Goal: Task Accomplishment & Management: Complete application form

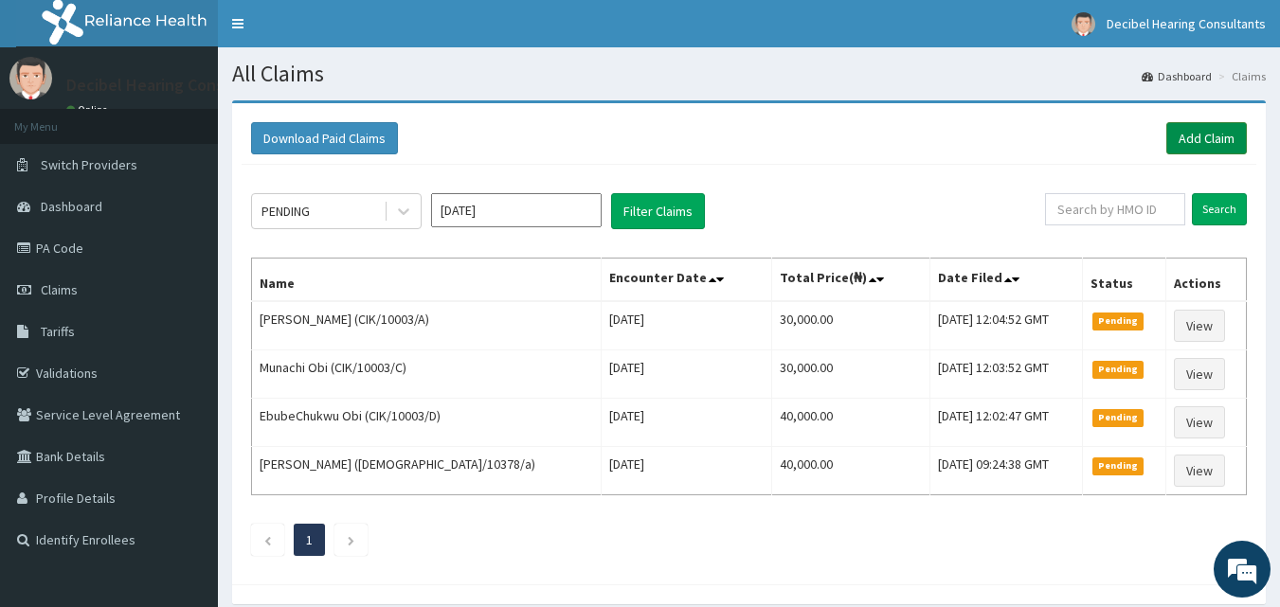
click at [1184, 153] on link "Add Claim" at bounding box center [1206, 138] width 81 height 32
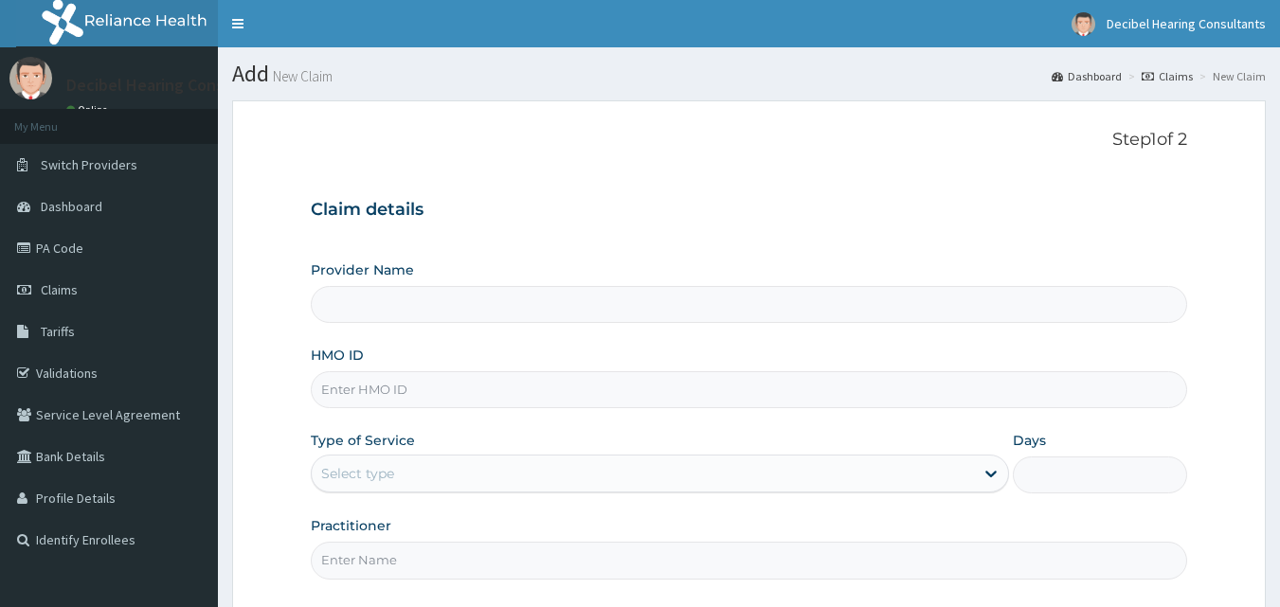
scroll to position [81, 0]
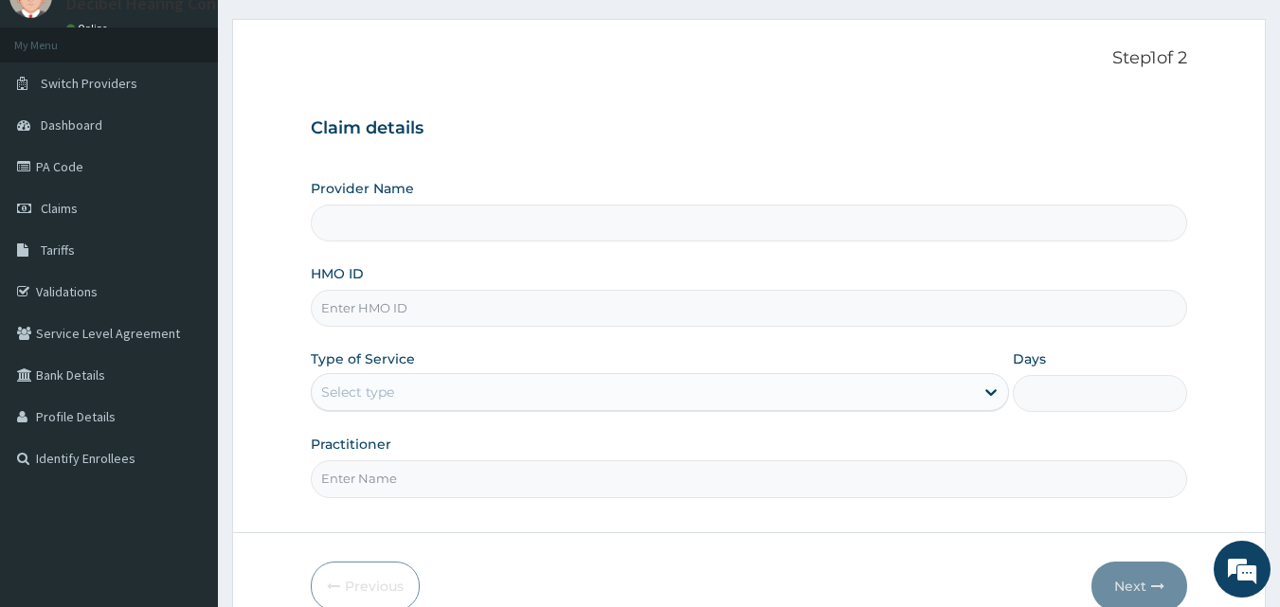
click at [569, 316] on input "HMO ID" at bounding box center [749, 308] width 877 height 37
paste input "PNR/10007/A"
type input "PNR/10007/A"
click at [532, 392] on div "Select type" at bounding box center [643, 392] width 662 height 30
click at [73, 210] on span "Claims" at bounding box center [59, 208] width 37 height 17
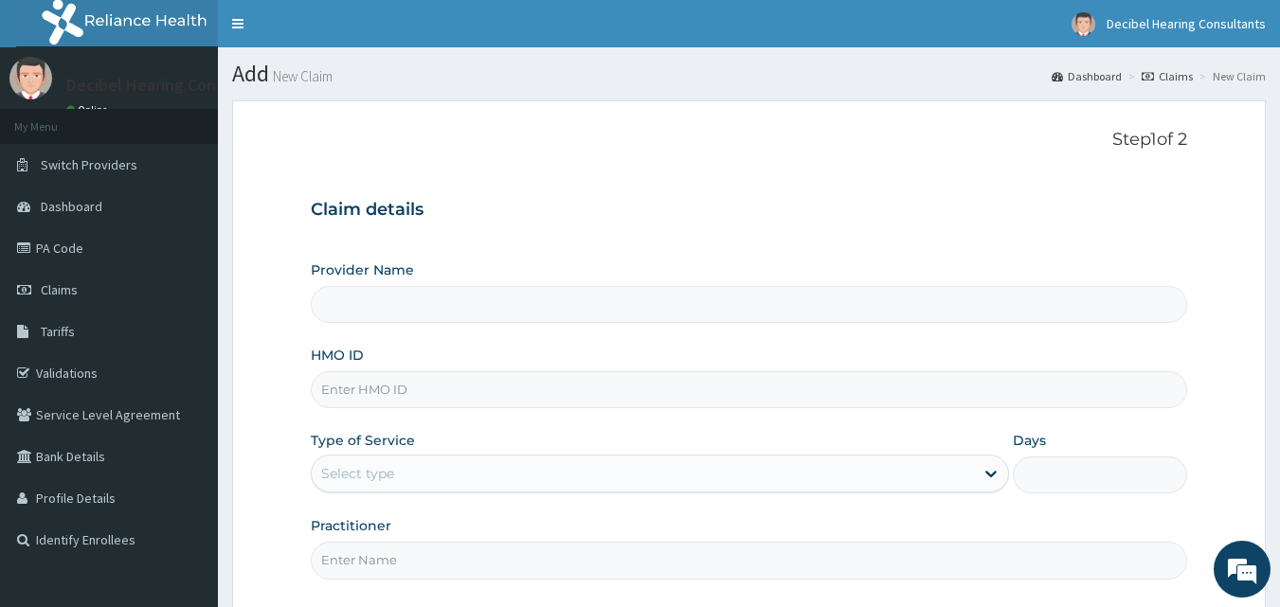
type input "Decibel Hearing Consultants"
type input "PNR/10007/A"
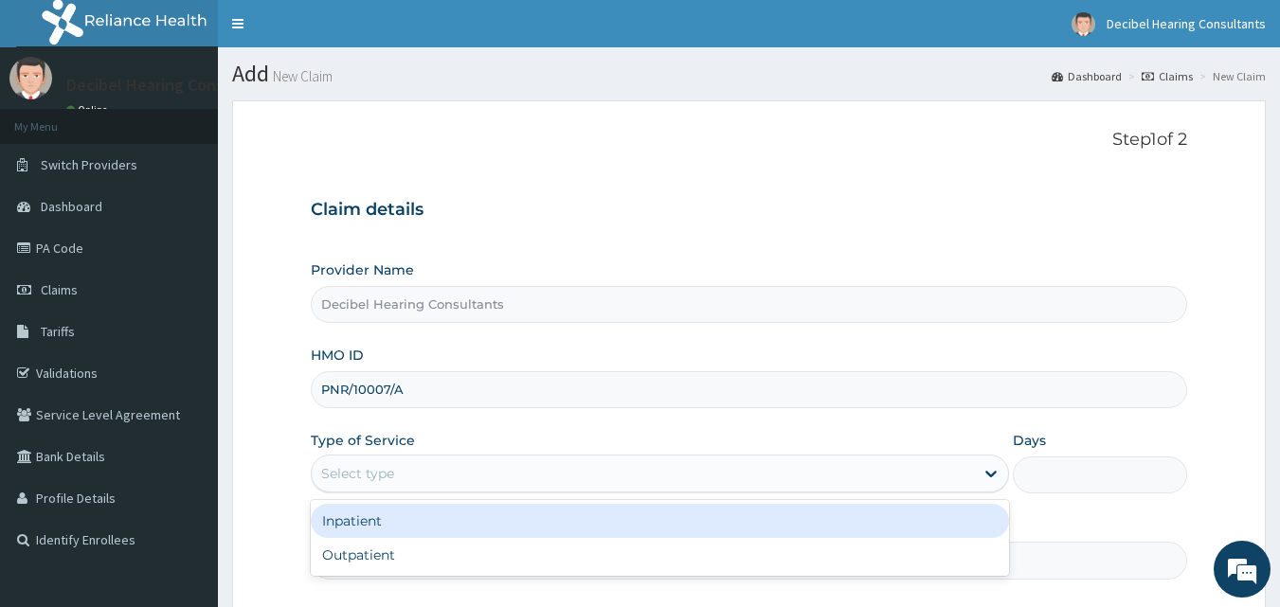
click at [435, 468] on div "Select type" at bounding box center [643, 474] width 662 height 30
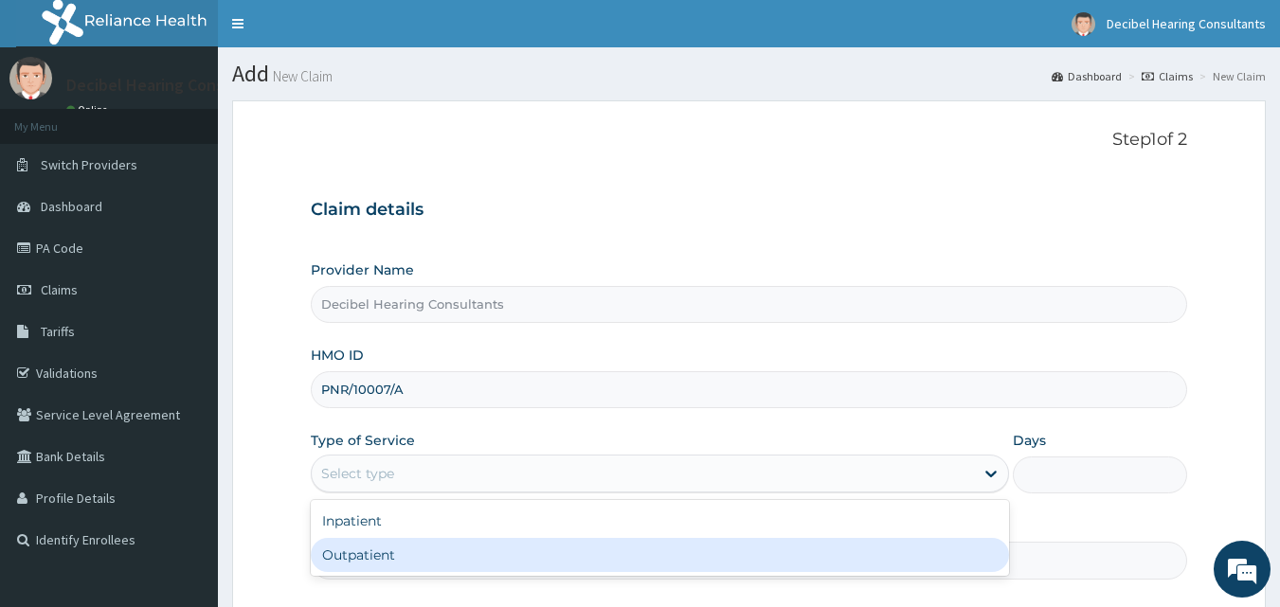
click at [413, 548] on div "Outpatient" at bounding box center [660, 555] width 698 height 34
type input "1"
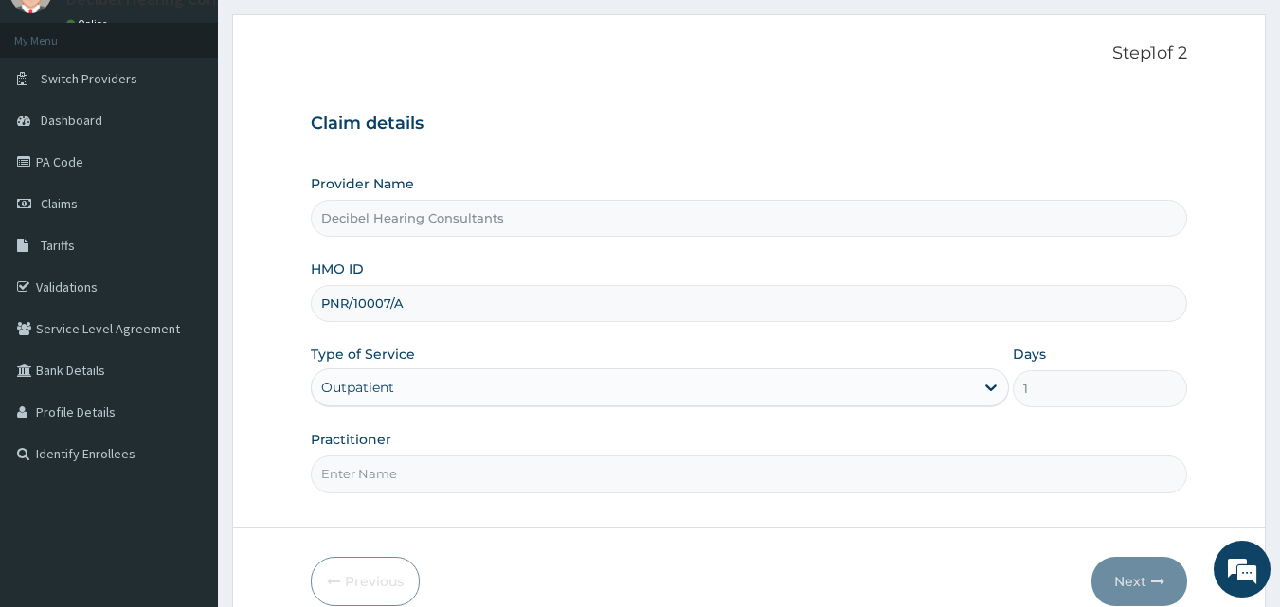
scroll to position [119, 0]
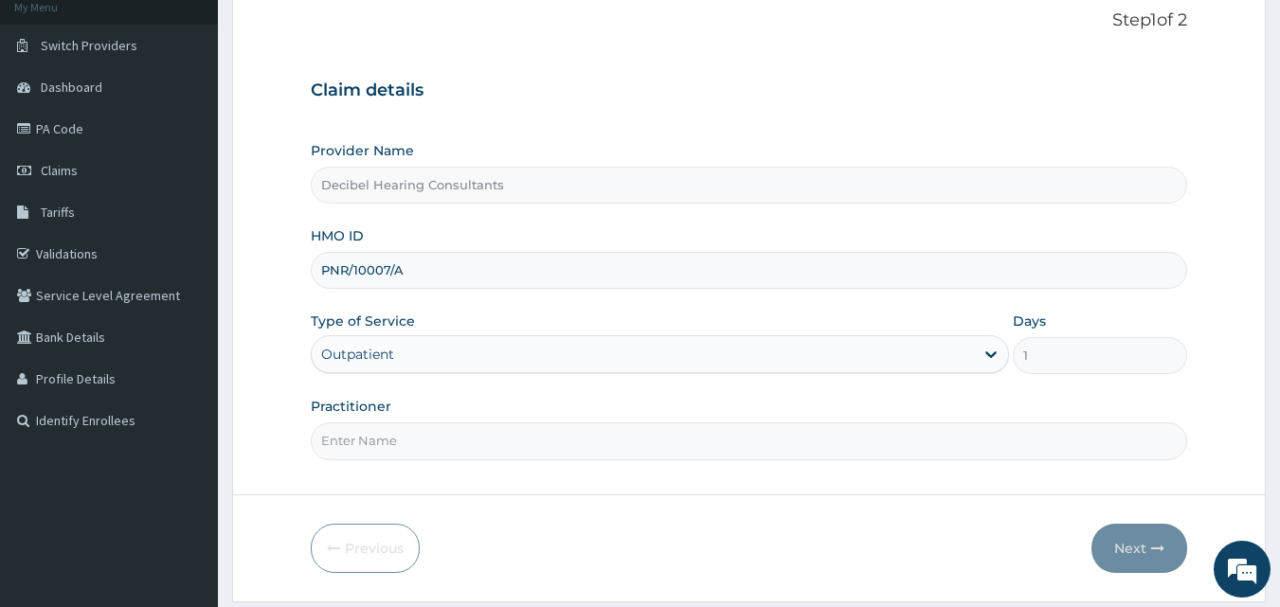
click at [544, 431] on input "Practitioner" at bounding box center [749, 441] width 877 height 37
type input "Dr. Owolawi"
click at [1138, 532] on button "Next" at bounding box center [1140, 548] width 96 height 49
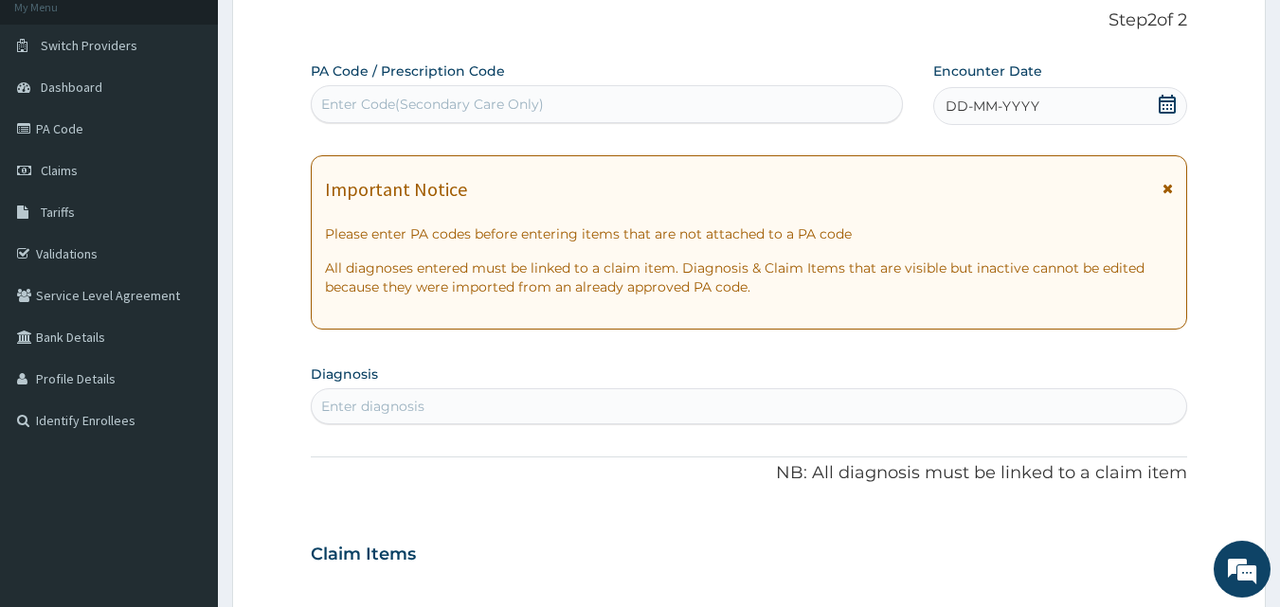
click at [542, 105] on div "Enter Code(Secondary Care Only)" at bounding box center [607, 104] width 591 height 30
paste input "PA/3F0283"
type input "PA/3F0283"
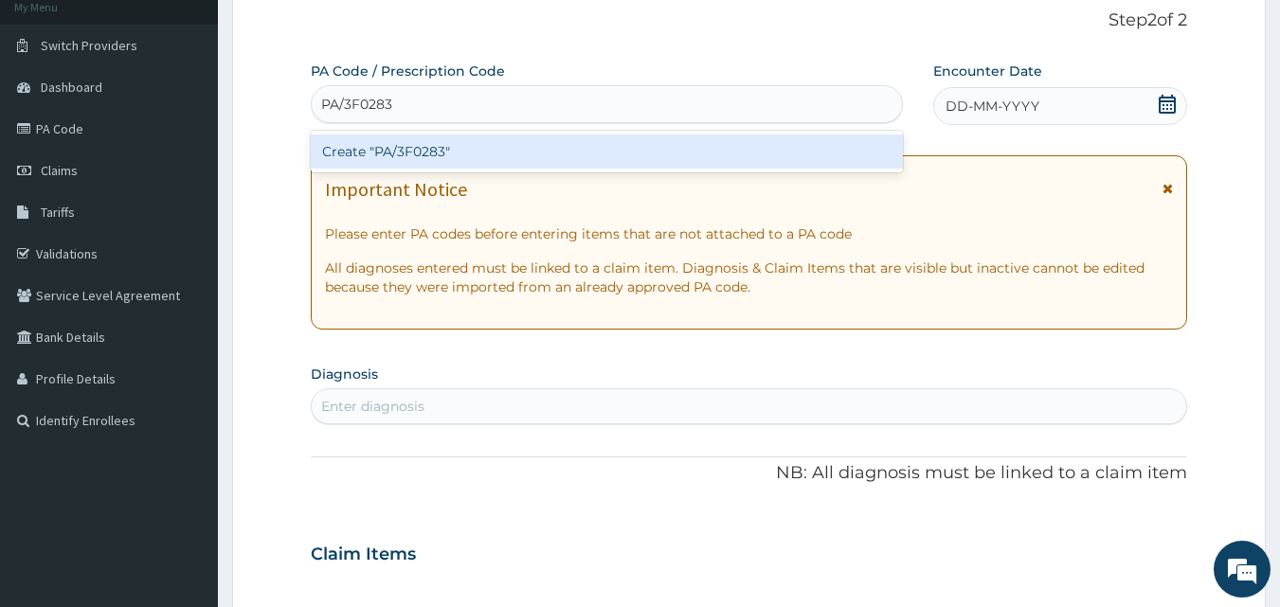
click at [721, 160] on div "Create "PA/3F0283"" at bounding box center [607, 152] width 593 height 34
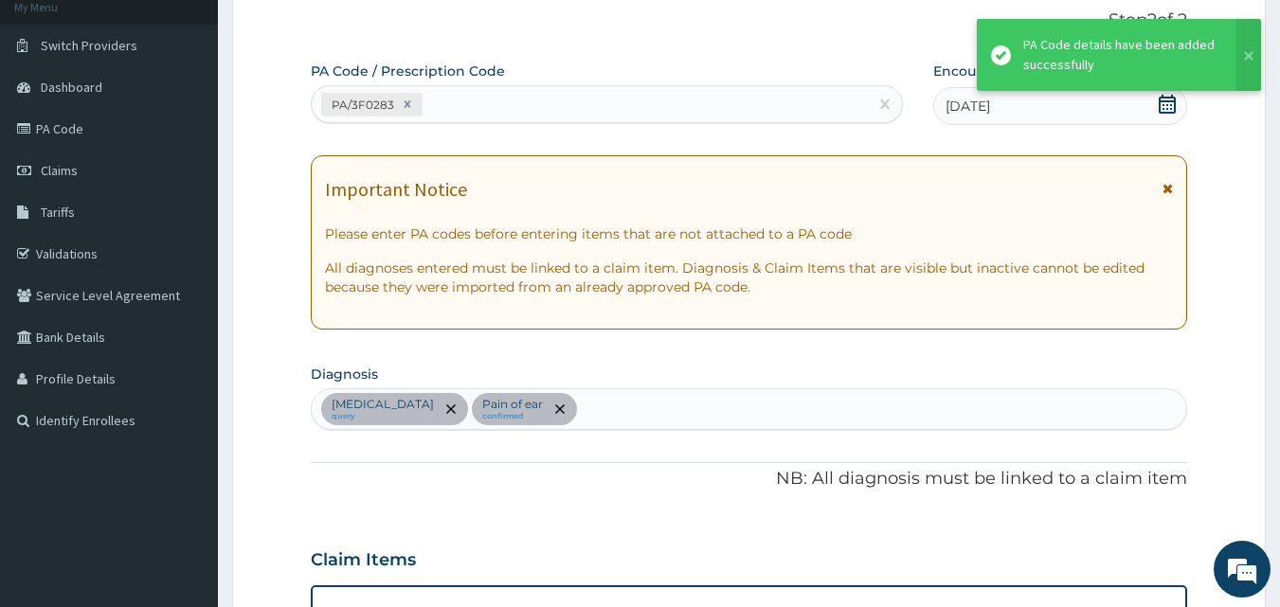
scroll to position [812, 0]
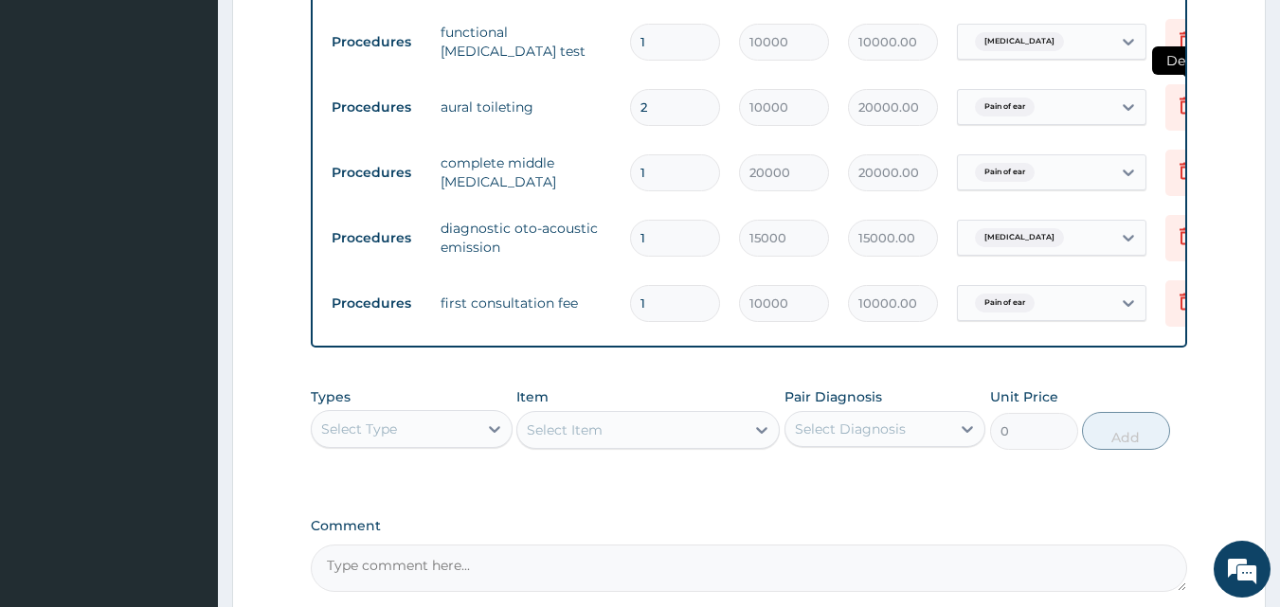
click at [1175, 110] on icon at bounding box center [1186, 105] width 23 height 23
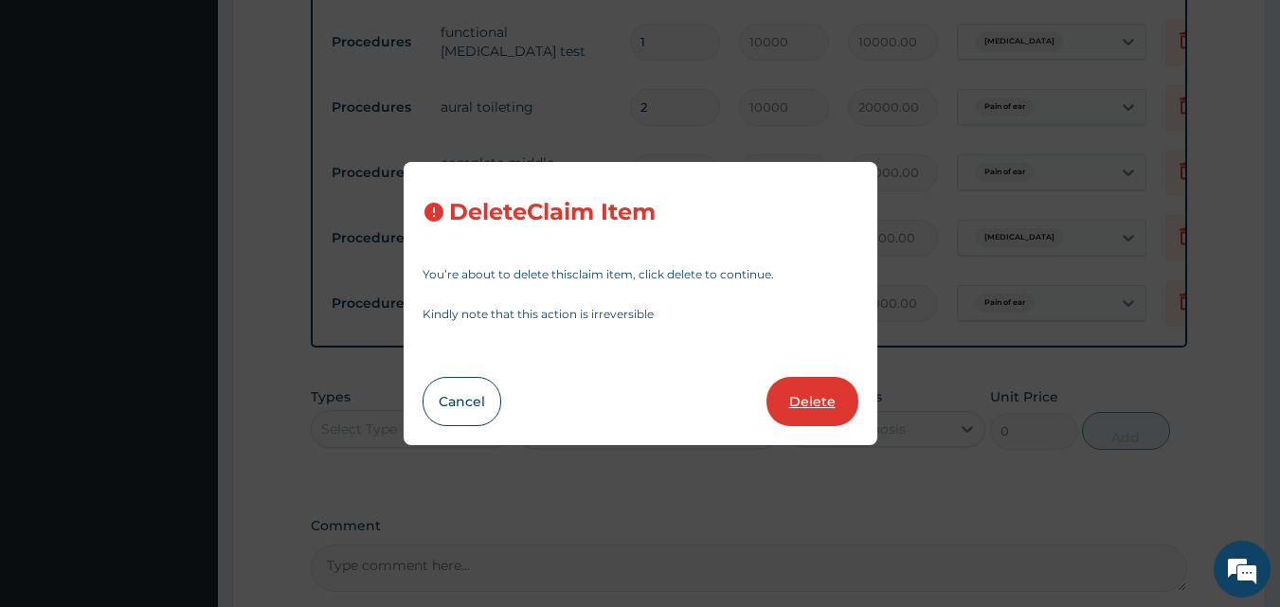
click at [839, 405] on button "Delete" at bounding box center [813, 401] width 92 height 49
type input "1"
type input "20000"
type input "15000"
type input "15000.00"
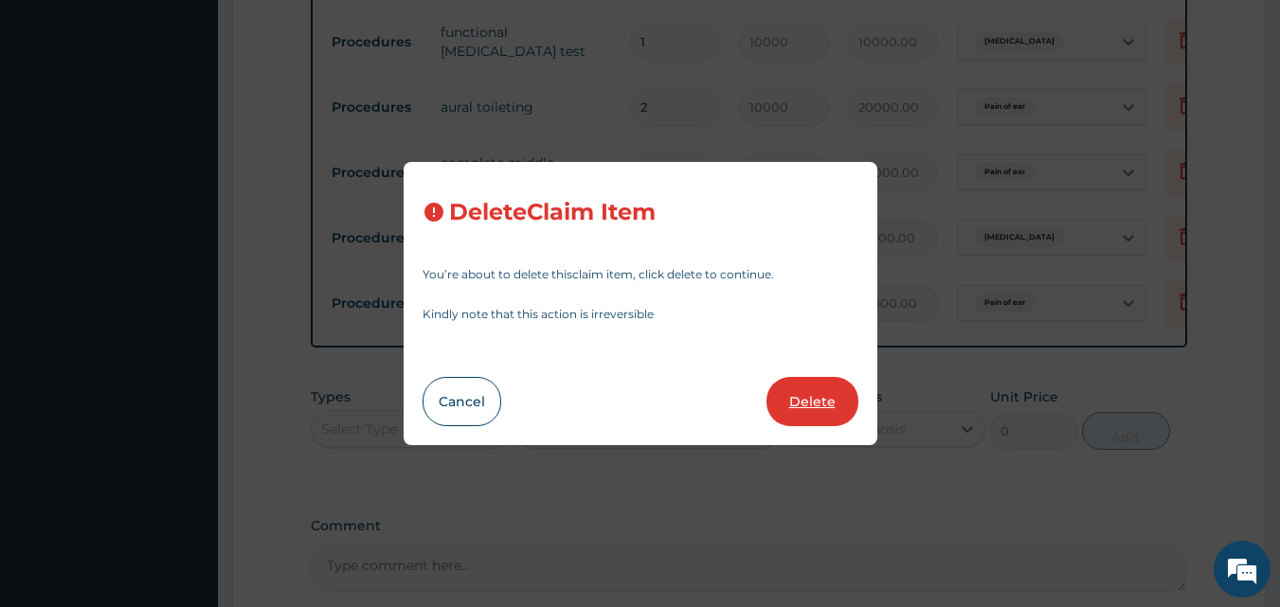
type input "10000"
type input "10000.00"
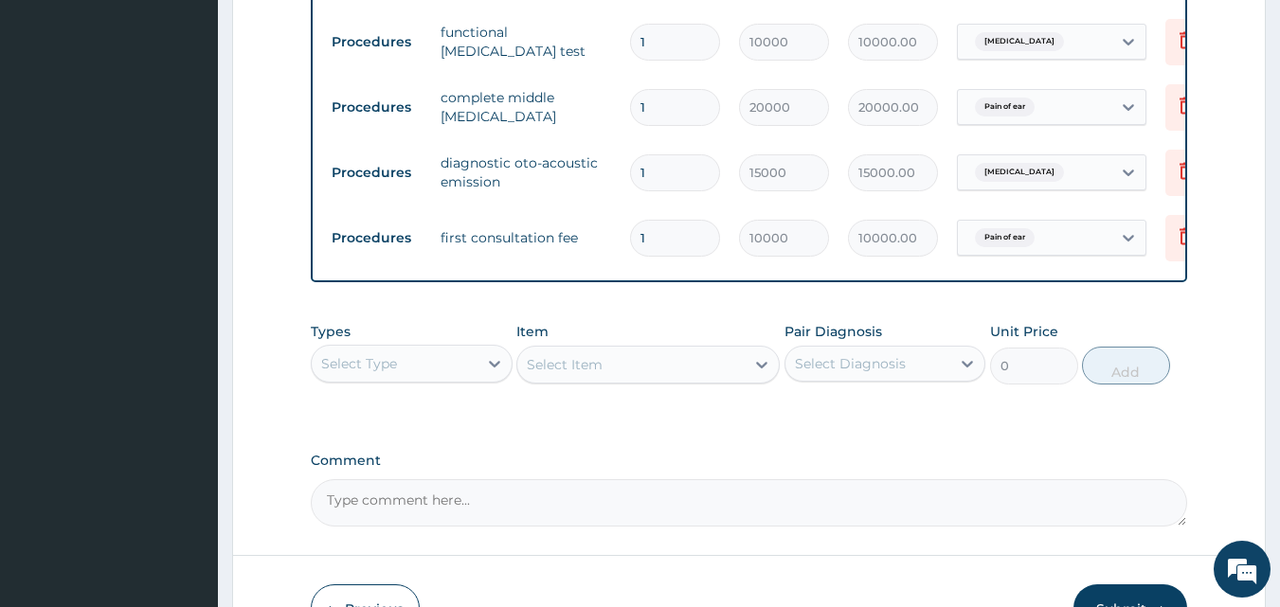
scroll to position [945, 0]
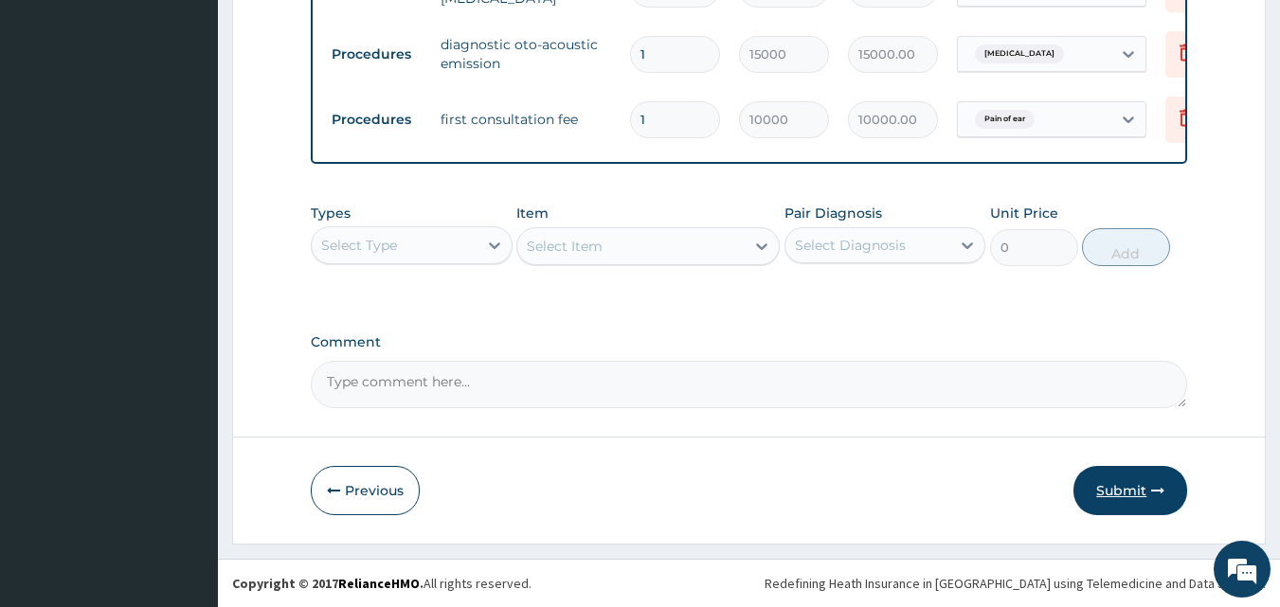
click at [1148, 477] on button "Submit" at bounding box center [1131, 490] width 114 height 49
